Goal: Transaction & Acquisition: Purchase product/service

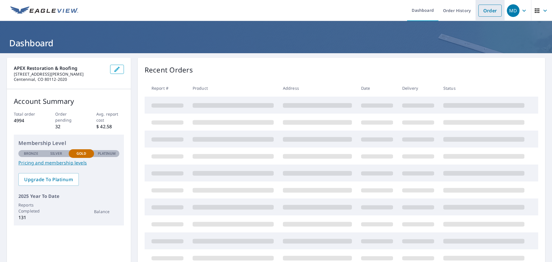
click at [486, 12] on link "Order" at bounding box center [490, 11] width 23 height 12
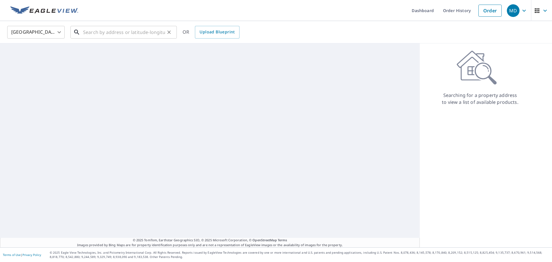
click at [124, 31] on input "text" at bounding box center [124, 32] width 82 height 16
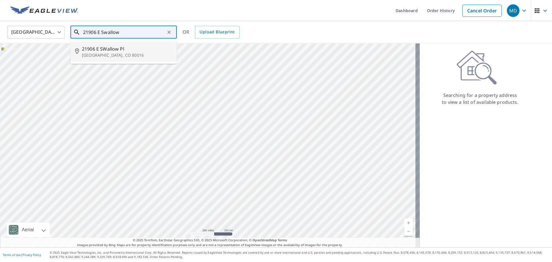
click at [115, 53] on p "[GEOGRAPHIC_DATA], CO 80016" at bounding box center [127, 55] width 90 height 6
type input "[STREET_ADDRESS]"
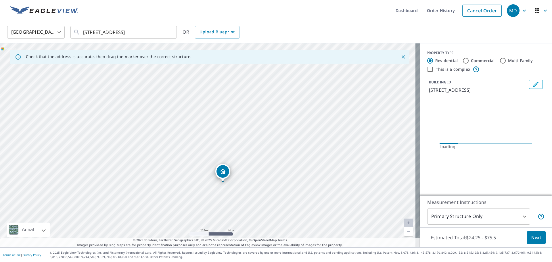
click at [207, 97] on div "[STREET_ADDRESS]" at bounding box center [210, 145] width 420 height 204
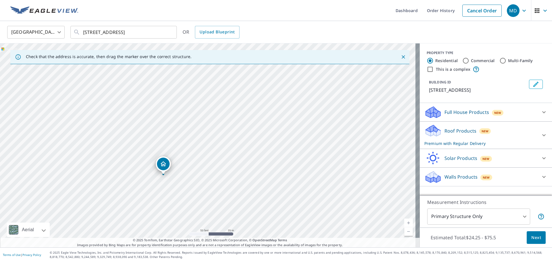
drag, startPoint x: 147, startPoint y: 131, endPoint x: 244, endPoint y: 171, distance: 104.6
click at [244, 171] on div "[STREET_ADDRESS]" at bounding box center [210, 145] width 420 height 204
drag, startPoint x: 207, startPoint y: 138, endPoint x: 215, endPoint y: 125, distance: 15.5
click at [214, 125] on div "[STREET_ADDRESS]" at bounding box center [210, 145] width 420 height 204
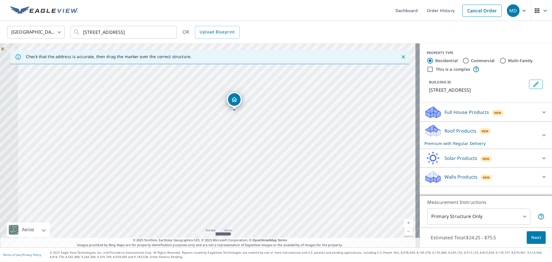
drag, startPoint x: 324, startPoint y: 166, endPoint x: 342, endPoint y: 169, distance: 19.0
click at [342, 169] on div "[STREET_ADDRESS]" at bounding box center [210, 145] width 420 height 204
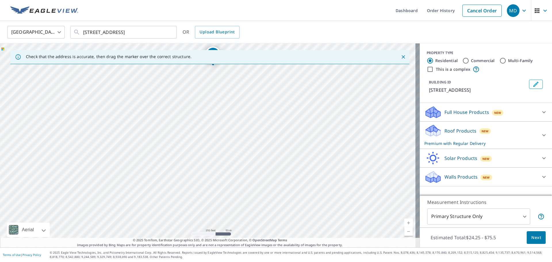
drag, startPoint x: 238, startPoint y: 145, endPoint x: 261, endPoint y: 167, distance: 32.2
click at [261, 167] on div "[STREET_ADDRESS]" at bounding box center [210, 145] width 420 height 204
drag, startPoint x: 82, startPoint y: 32, endPoint x: 163, endPoint y: 31, distance: 80.6
click at [163, 31] on div "[STREET_ADDRESS] ​" at bounding box center [123, 32] width 106 height 13
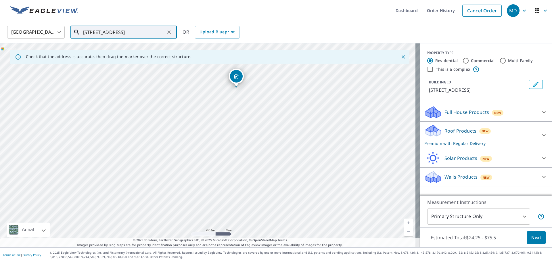
click at [155, 31] on input "[STREET_ADDRESS]" at bounding box center [124, 32] width 82 height 16
drag, startPoint x: 164, startPoint y: 31, endPoint x: 102, endPoint y: 32, distance: 61.3
click at [104, 32] on input "[STREET_ADDRESS]" at bounding box center [124, 32] width 82 height 16
click at [86, 32] on input "[STREET_ADDRESS]" at bounding box center [124, 32] width 82 height 16
drag, startPoint x: 83, startPoint y: 32, endPoint x: 172, endPoint y: 32, distance: 88.6
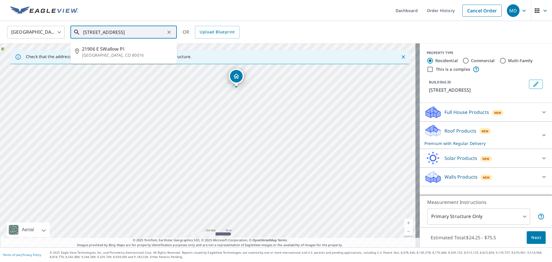
click at [172, 32] on div "[STREET_ADDRESS] ​" at bounding box center [123, 32] width 106 height 13
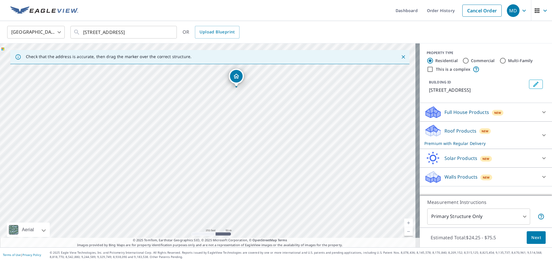
click at [289, 22] on div "[GEOGRAPHIC_DATA] [GEOGRAPHIC_DATA] ​ [STREET_ADDRESS] ​ OR Upload Blueprint" at bounding box center [276, 32] width 552 height 22
drag, startPoint x: 247, startPoint y: 97, endPoint x: 192, endPoint y: 186, distance: 103.6
click at [192, 186] on div "[STREET_ADDRESS]" at bounding box center [210, 145] width 420 height 204
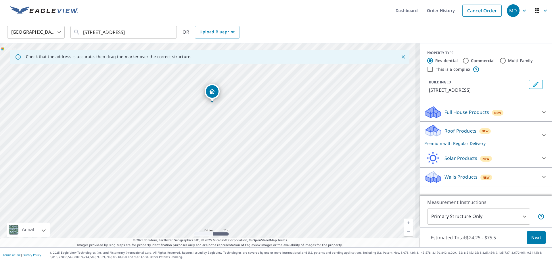
click at [206, 194] on div "[STREET_ADDRESS]" at bounding box center [210, 145] width 420 height 204
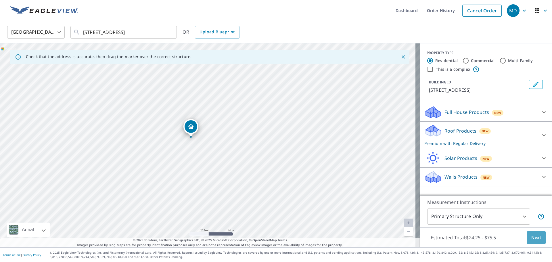
click at [533, 238] on span "Next" at bounding box center [537, 237] width 10 height 7
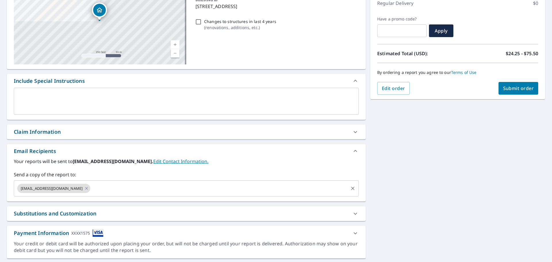
scroll to position [86, 0]
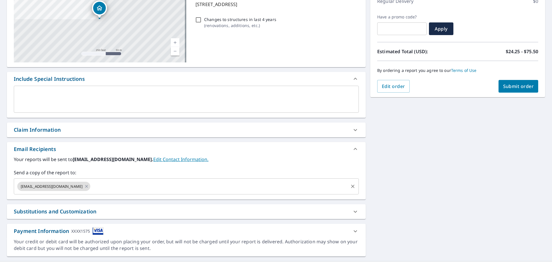
click at [107, 184] on input "text" at bounding box center [219, 186] width 257 height 11
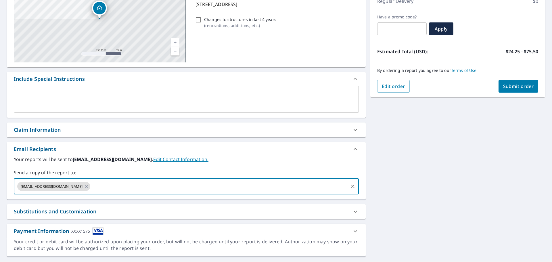
paste input "[EMAIL_ADDRESS][DOMAIN_NAME]"
type input "[EMAIL_ADDRESS][DOMAIN_NAME]"
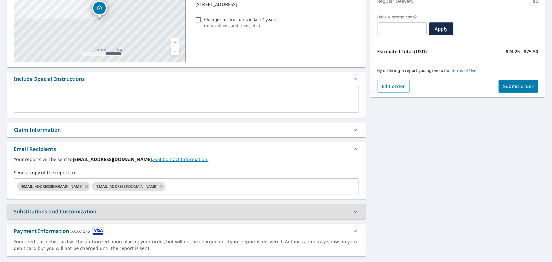
click at [444, 159] on div "[STREET_ADDRESS] Aerial Road A standard road map Aerial A detailed look from ab…" at bounding box center [276, 114] width 552 height 294
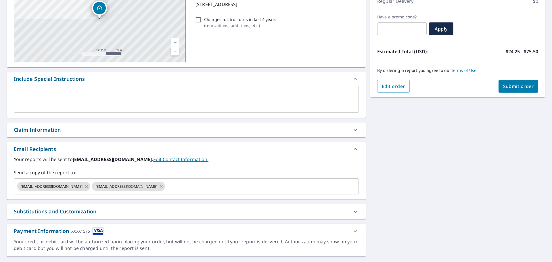
click at [513, 89] on span "Submit order" at bounding box center [519, 86] width 31 height 6
checkbox input "true"
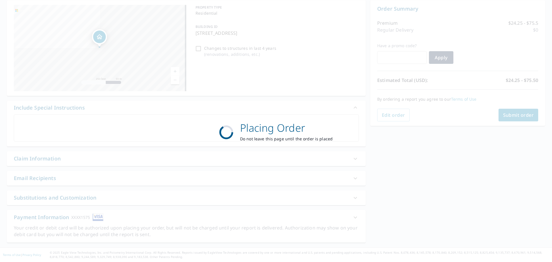
scroll to position [58, 0]
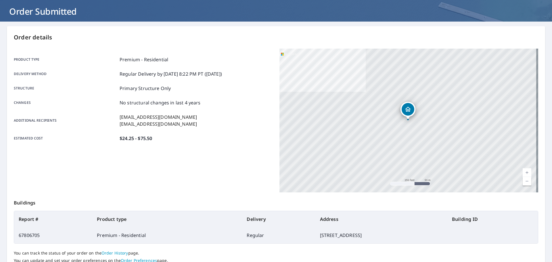
scroll to position [77, 0]
